Goal: Transaction & Acquisition: Book appointment/travel/reservation

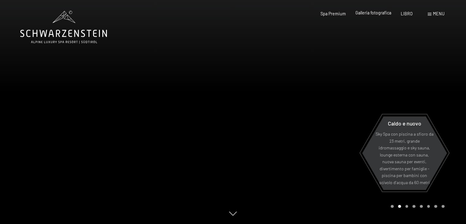
click at [367, 13] on font "Galleria fotografica" at bounding box center [373, 12] width 36 height 5
click at [368, 13] on font "Galleria fotografica" at bounding box center [373, 12] width 36 height 5
click at [434, 16] on font "menu" at bounding box center [439, 13] width 12 height 5
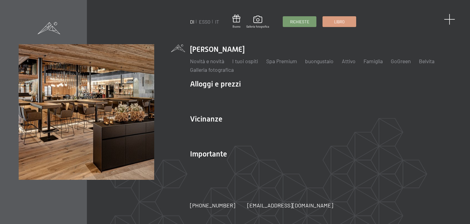
click at [450, 20] on span at bounding box center [449, 19] width 11 height 11
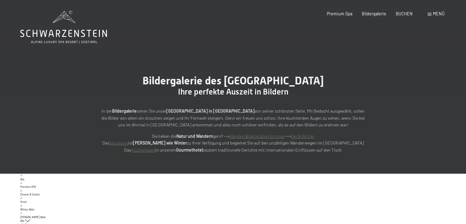
click at [428, 15] on span at bounding box center [430, 14] width 4 height 3
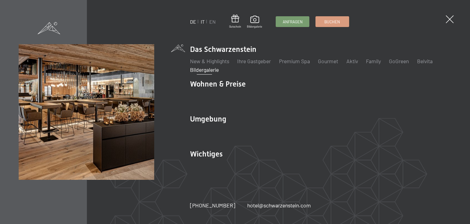
click at [203, 22] on link "IT" at bounding box center [203, 22] width 4 height 6
click at [203, 23] on link "IT" at bounding box center [203, 22] width 4 height 6
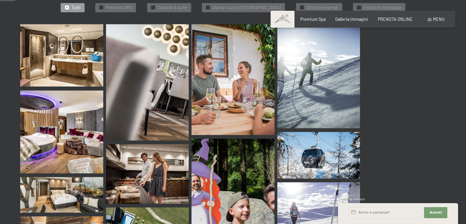
scroll to position [257, 0]
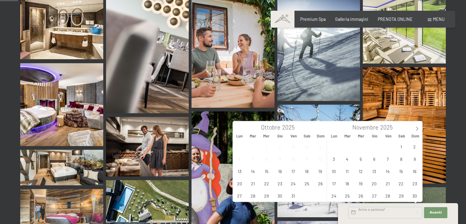
click at [376, 210] on input "text" at bounding box center [386, 212] width 74 height 11
click at [416, 129] on icon at bounding box center [417, 128] width 4 height 4
click at [384, 148] on span "5" at bounding box center [388, 146] width 12 height 12
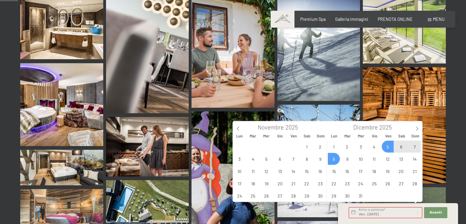
click at [334, 161] on span "8" at bounding box center [334, 159] width 12 height 12
type input "Ven. 05/12/2025 - Lun. 08/12/2025"
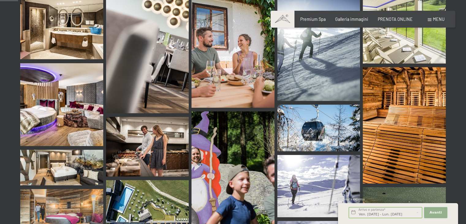
click at [436, 210] on span "Avanti" at bounding box center [435, 212] width 12 height 5
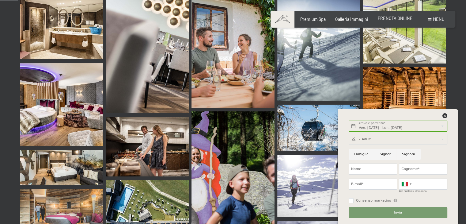
click at [403, 19] on span "PRENOTA ONLINE" at bounding box center [395, 18] width 35 height 5
click at [395, 16] on span "PRENOTA ONLINE" at bounding box center [395, 18] width 35 height 5
click at [444, 115] on icon at bounding box center [444, 115] width 5 height 5
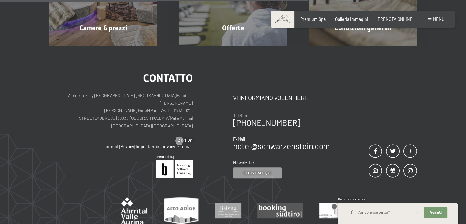
scroll to position [233, 0]
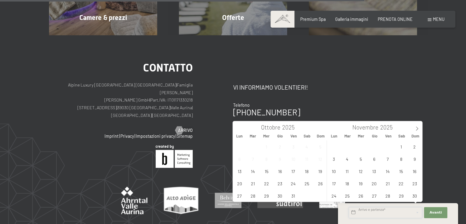
click at [399, 214] on input "text" at bounding box center [386, 212] width 74 height 11
click at [416, 129] on icon at bounding box center [417, 128] width 4 height 4
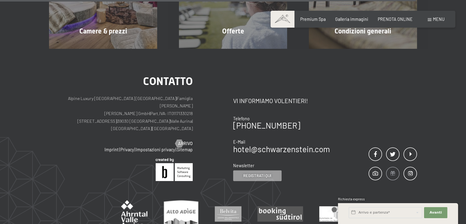
click at [387, 167] on span at bounding box center [392, 173] width 13 height 13
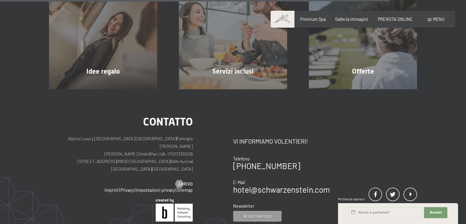
scroll to position [430, 0]
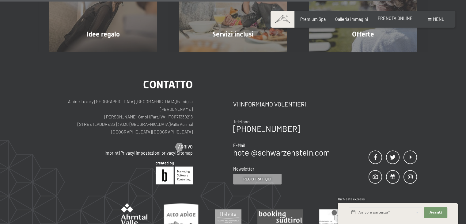
click at [395, 17] on span "PRENOTA ONLINE" at bounding box center [395, 18] width 35 height 5
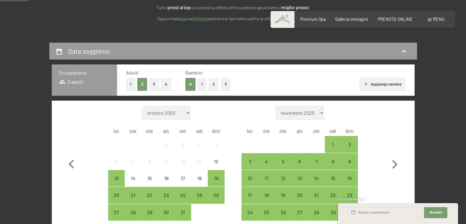
scroll to position [135, 0]
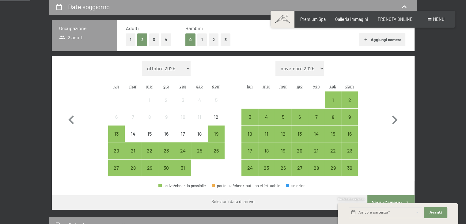
click at [202, 40] on button "1" at bounding box center [201, 39] width 9 height 13
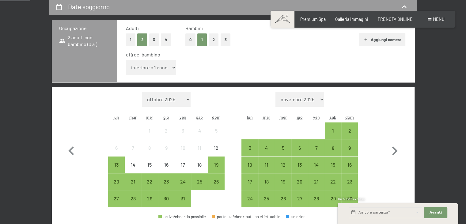
click at [171, 68] on select "inferiore a 1 anno 1 anno 2 anni 3 anni 4 anni 5 anni 6 anni 7 anni 8 anni 9 an…" at bounding box center [151, 67] width 51 height 15
select select "6"
click at [126, 60] on select "inferiore a 1 anno 1 anno 2 anni 3 anni 4 anni 5 anni 6 anni 7 anni 8 anni 9 an…" at bounding box center [151, 67] width 51 height 15
click at [392, 150] on icon "button" at bounding box center [395, 151] width 18 height 18
select select "2025-11-01"
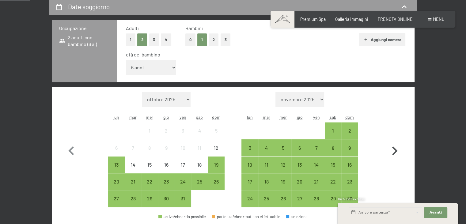
select select "2025-12-01"
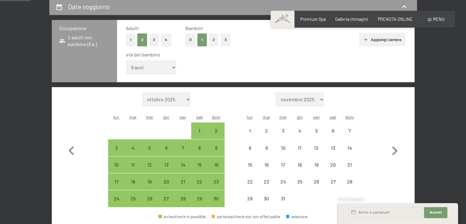
select select "2025-11-01"
select select "2025-12-01"
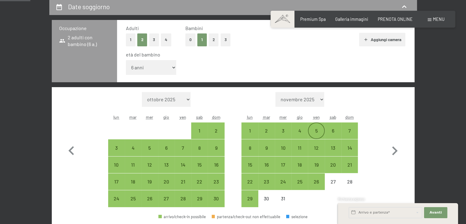
click at [317, 130] on div "5" at bounding box center [315, 135] width 15 height 15
select select "2025-11-01"
select select "2025-12-01"
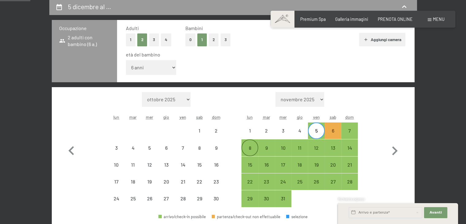
click at [249, 148] on div "8" at bounding box center [249, 152] width 15 height 15
select select "2025-11-01"
select select "2025-12-01"
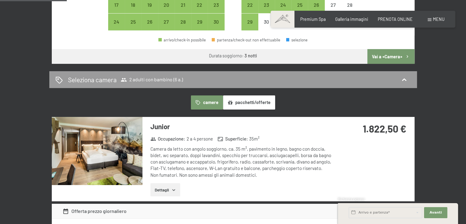
scroll to position [330, 0]
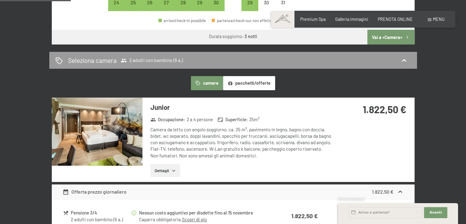
click at [173, 171] on icon "button" at bounding box center [173, 170] width 5 height 5
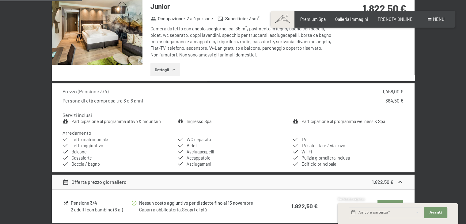
scroll to position [367, 0]
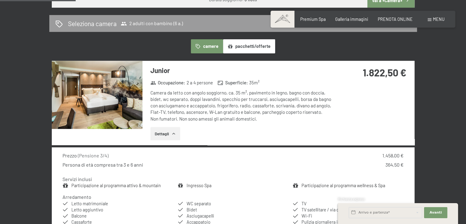
click at [89, 98] on img at bounding box center [97, 95] width 91 height 68
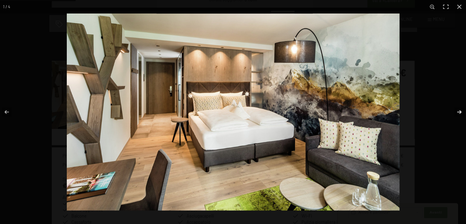
click at [462, 111] on button "button" at bounding box center [454, 111] width 21 height 31
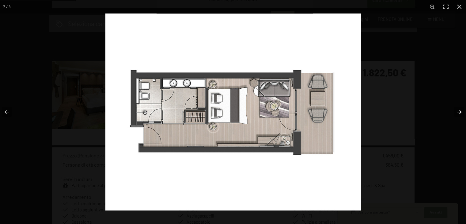
click at [462, 111] on button "button" at bounding box center [454, 111] width 21 height 31
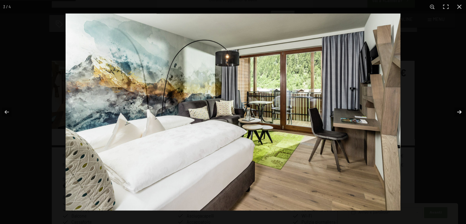
click at [462, 111] on button "button" at bounding box center [454, 111] width 21 height 31
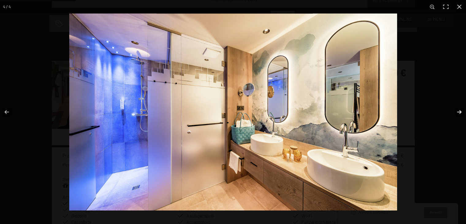
click at [462, 111] on button "button" at bounding box center [454, 111] width 21 height 31
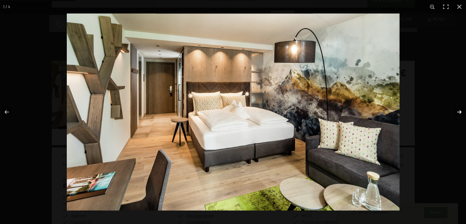
click at [462, 111] on button "button" at bounding box center [454, 111] width 21 height 31
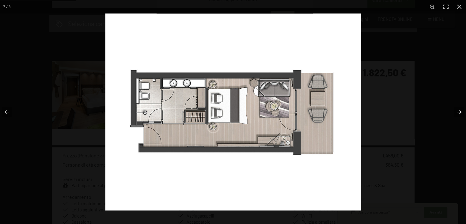
click at [462, 111] on button "button" at bounding box center [454, 111] width 21 height 31
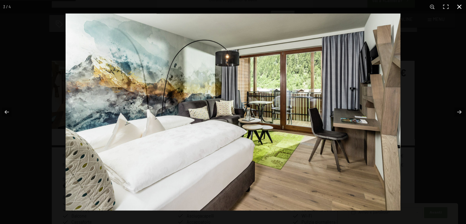
click at [461, 5] on button "button" at bounding box center [458, 6] width 13 height 13
